Goal: Task Accomplishment & Management: Use online tool/utility

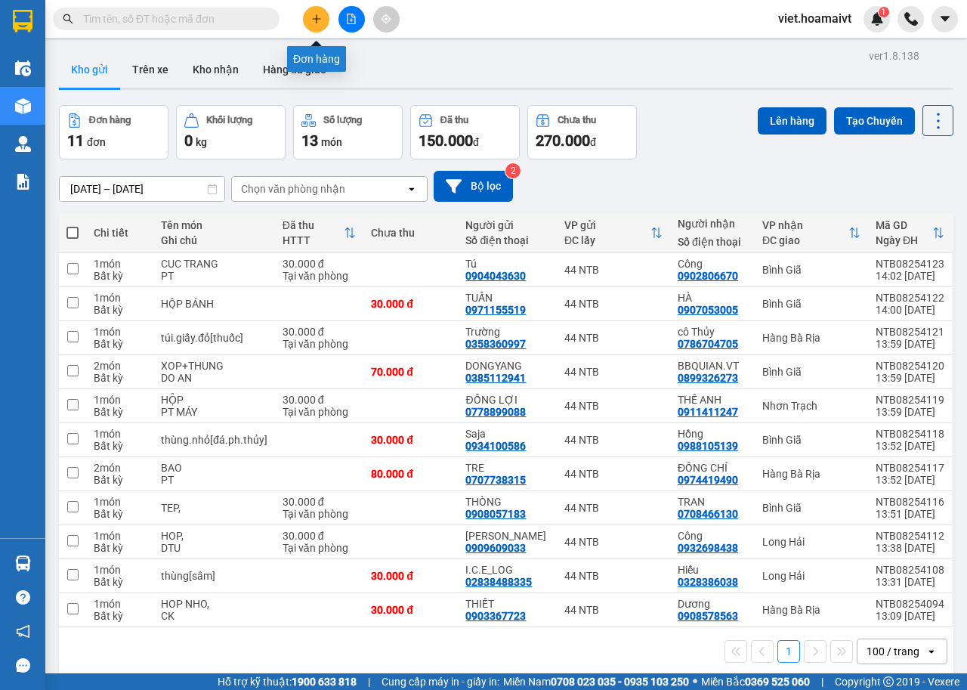
click at [315, 18] on icon "plus" at bounding box center [316, 19] width 11 height 11
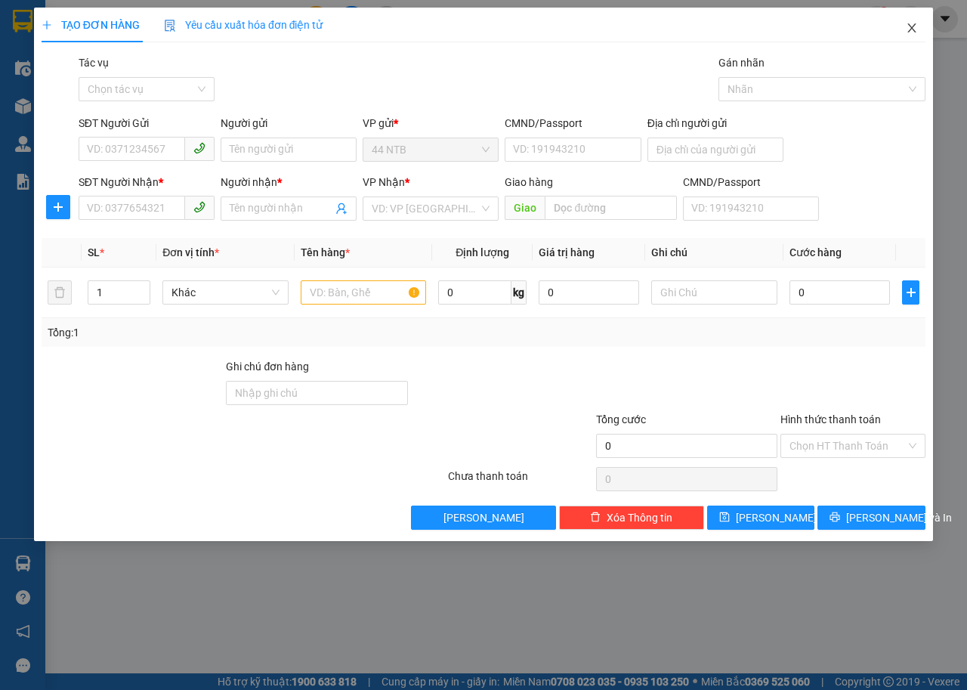
click at [911, 26] on icon "close" at bounding box center [912, 28] width 12 height 12
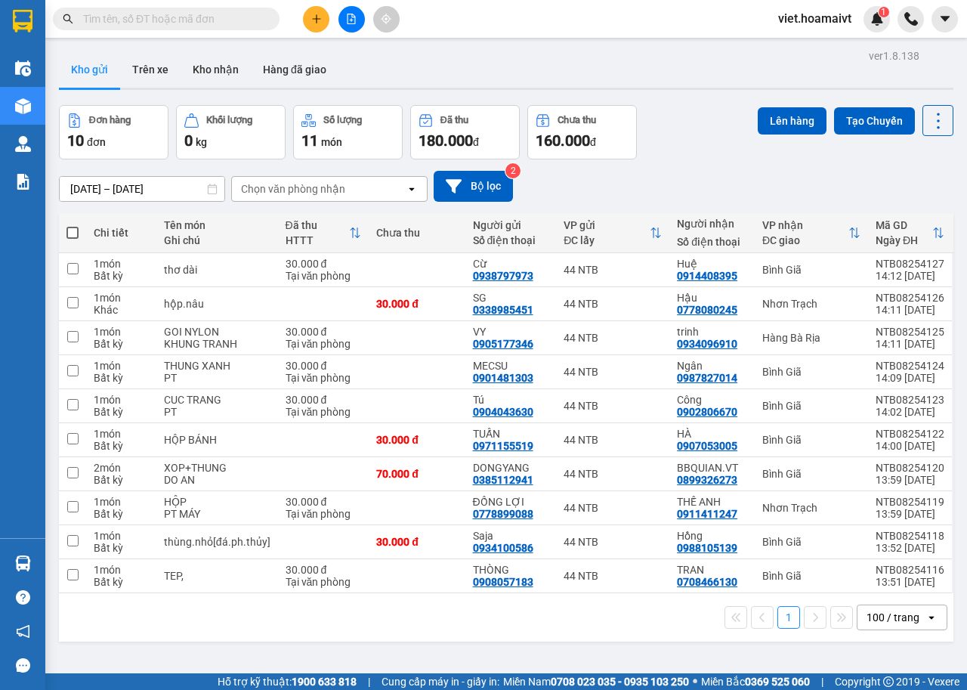
click at [221, 14] on input "text" at bounding box center [172, 19] width 178 height 17
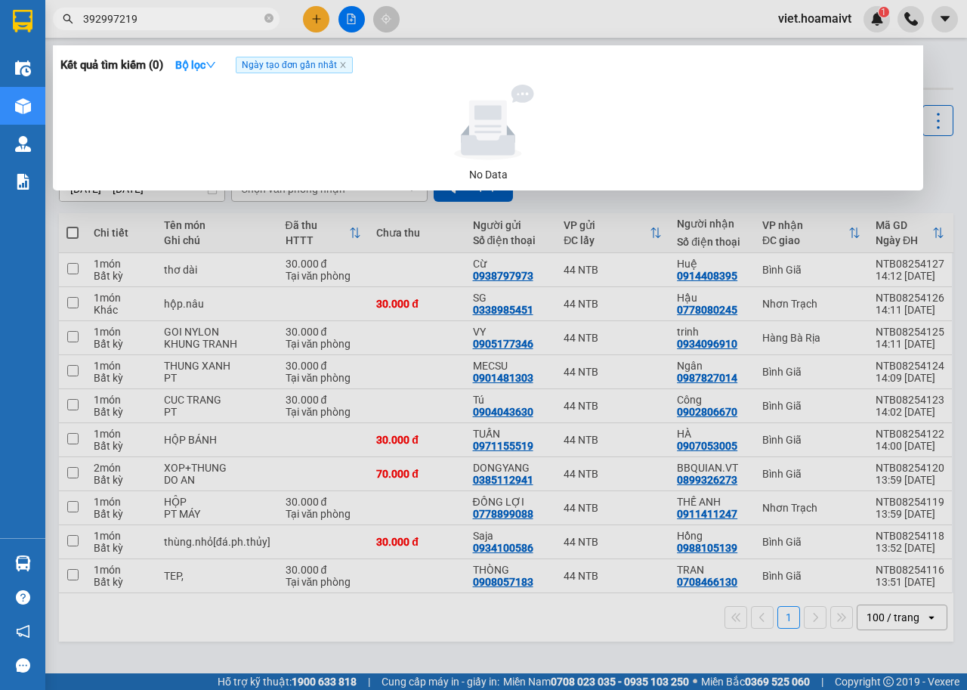
click at [80, 18] on span "392997219" at bounding box center [166, 19] width 227 height 23
click at [82, 16] on span "392997219" at bounding box center [166, 19] width 227 height 23
click at [85, 20] on span "392997219" at bounding box center [166, 19] width 227 height 23
click at [85, 19] on input "392997219" at bounding box center [172, 19] width 178 height 17
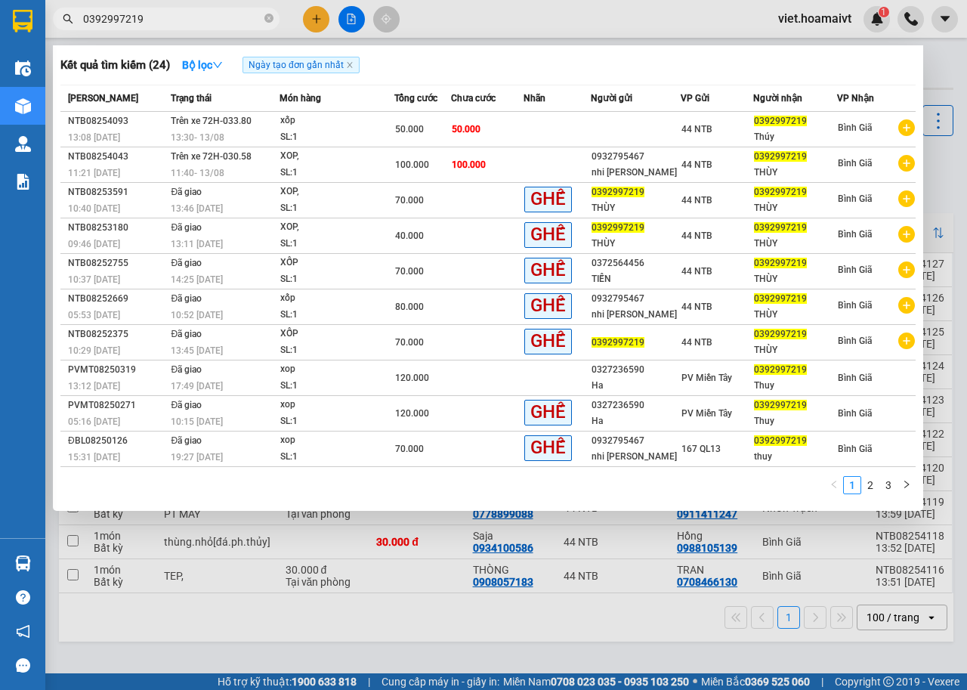
type input "0392997219"
